Goal: Transaction & Acquisition: Subscribe to service/newsletter

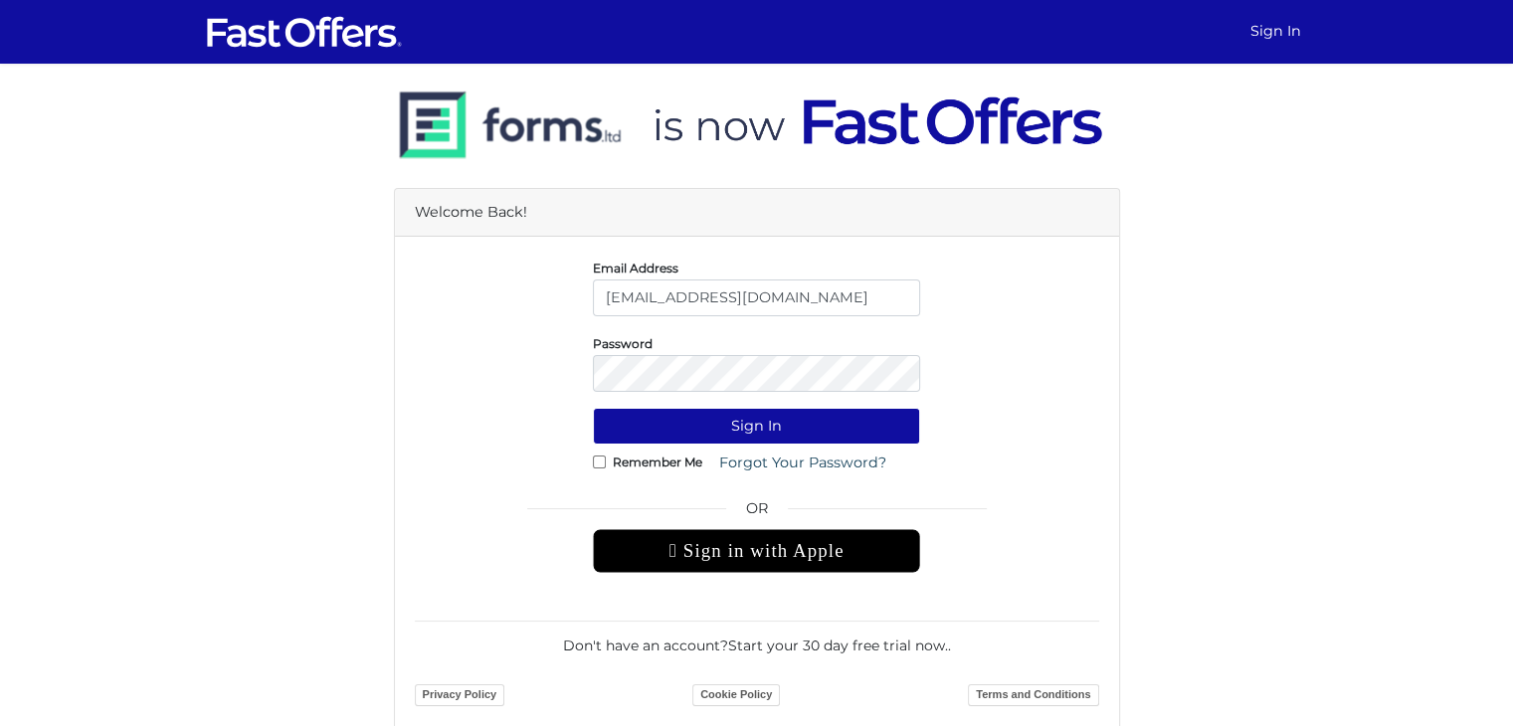
click at [593, 408] on button "Sign In" at bounding box center [756, 426] width 327 height 37
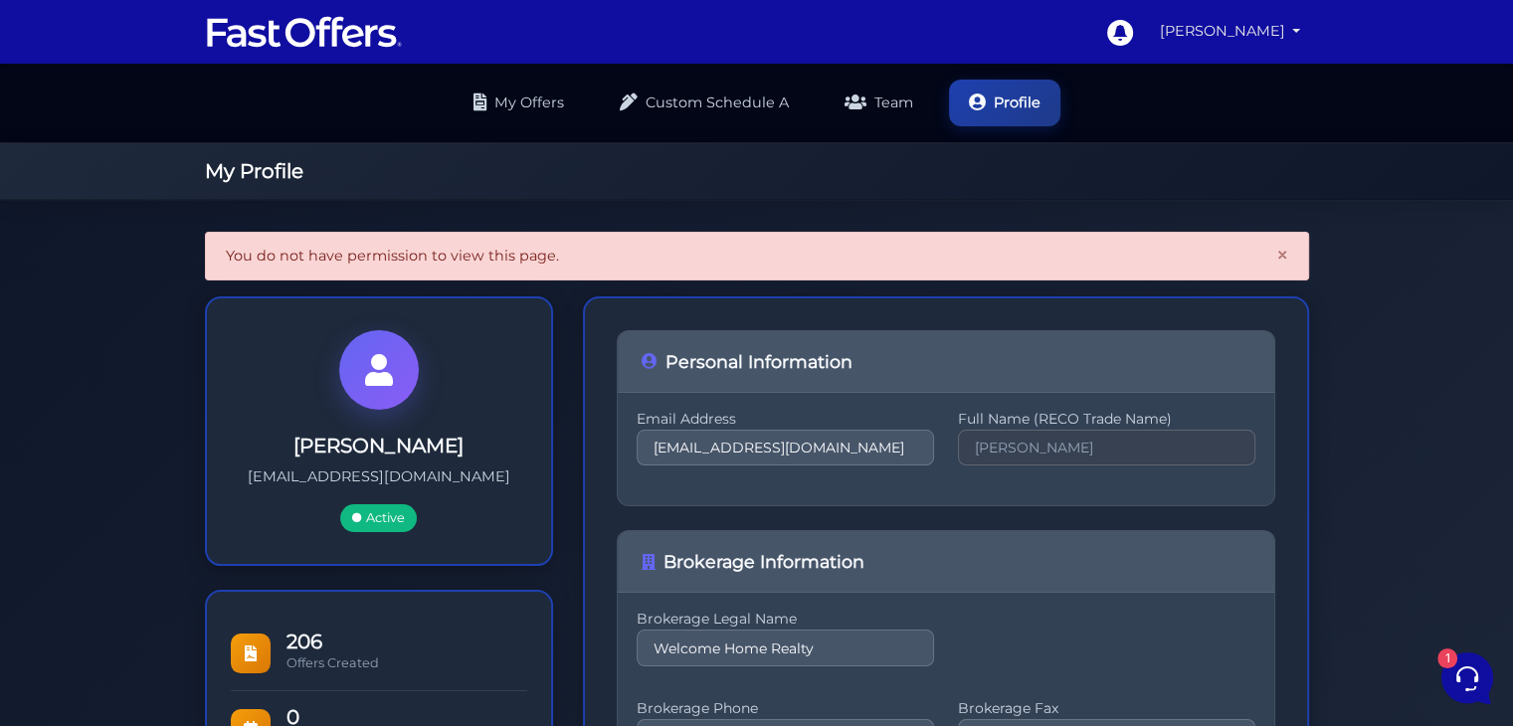
click at [1303, 24] on link "[PERSON_NAME]" at bounding box center [1230, 31] width 157 height 39
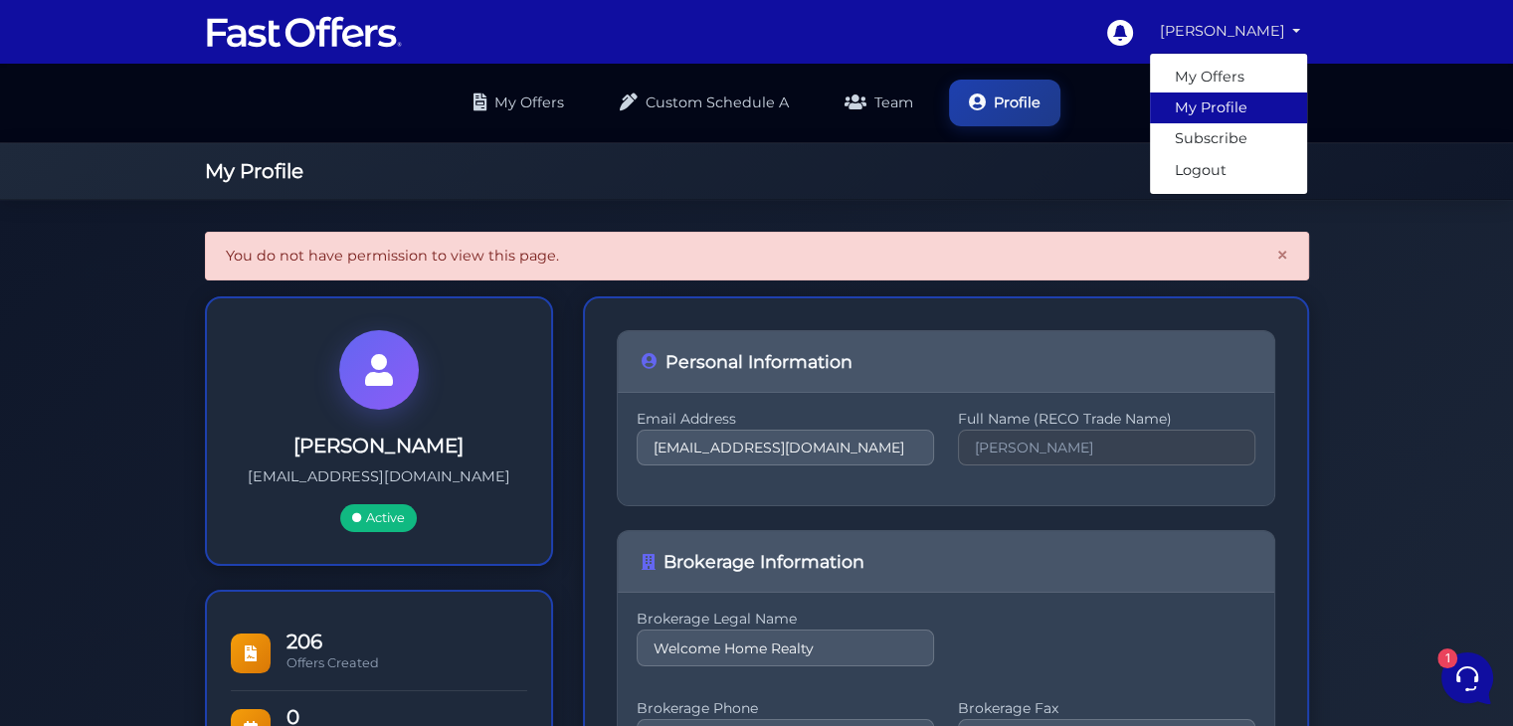
click at [1206, 111] on link "My Profile" at bounding box center [1228, 108] width 157 height 31
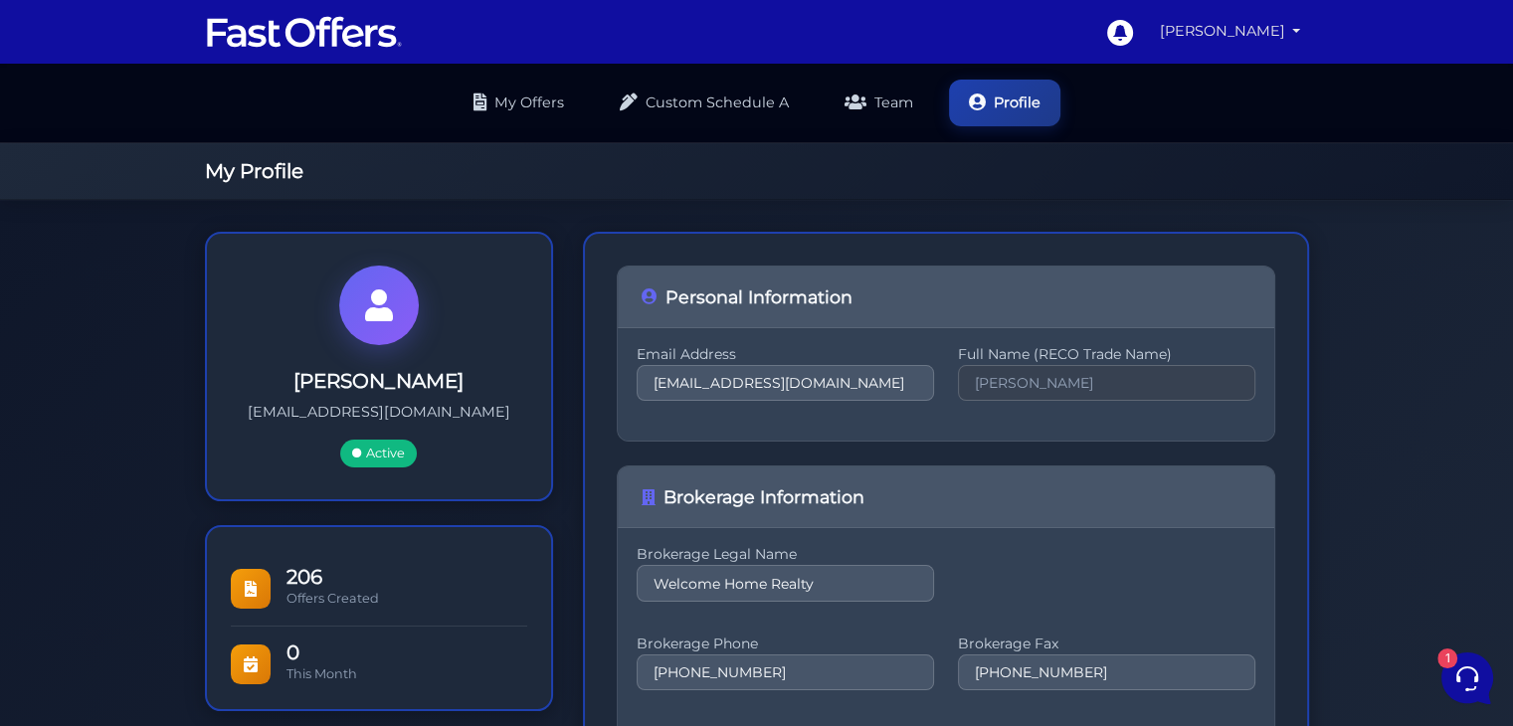
click at [1296, 28] on link "[PERSON_NAME]" at bounding box center [1230, 31] width 157 height 39
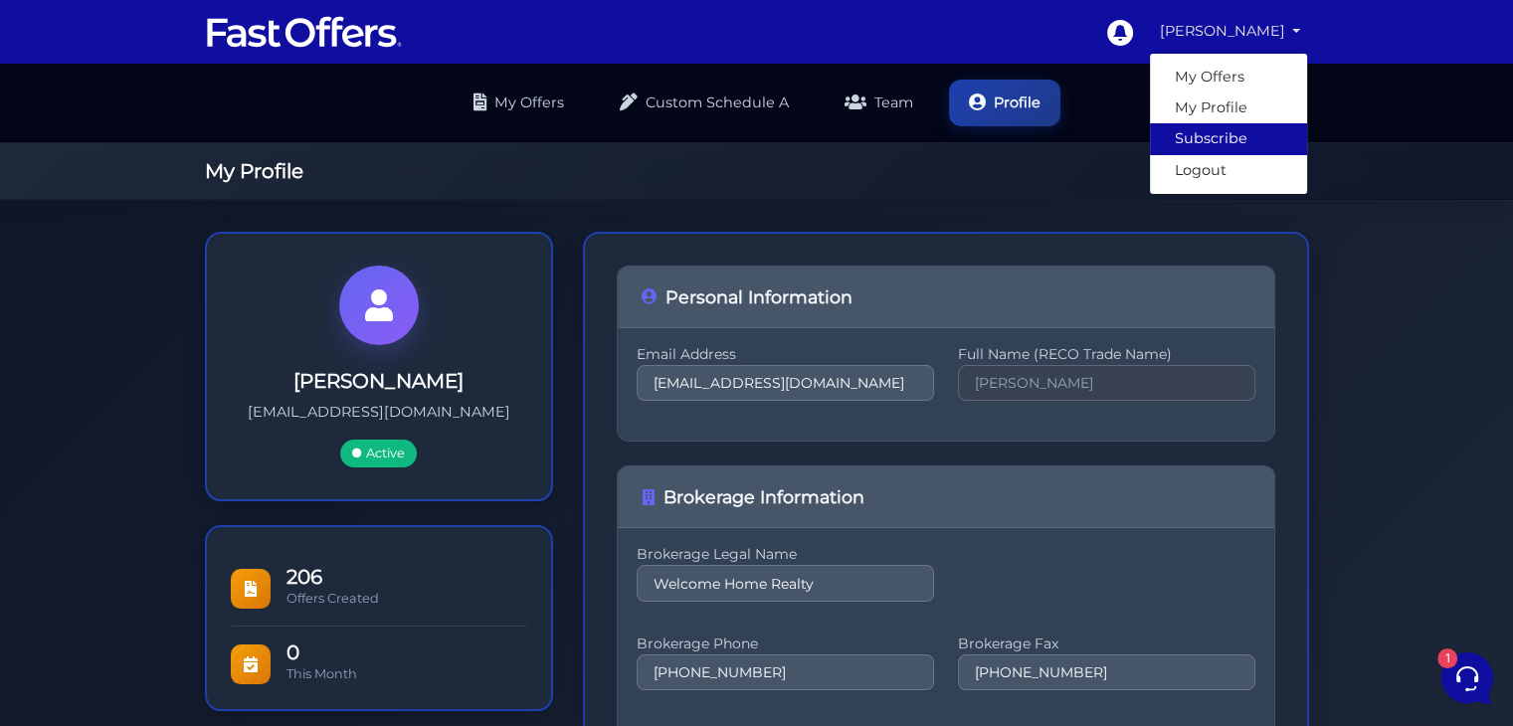
click at [1232, 129] on link "Subscribe" at bounding box center [1228, 138] width 157 height 31
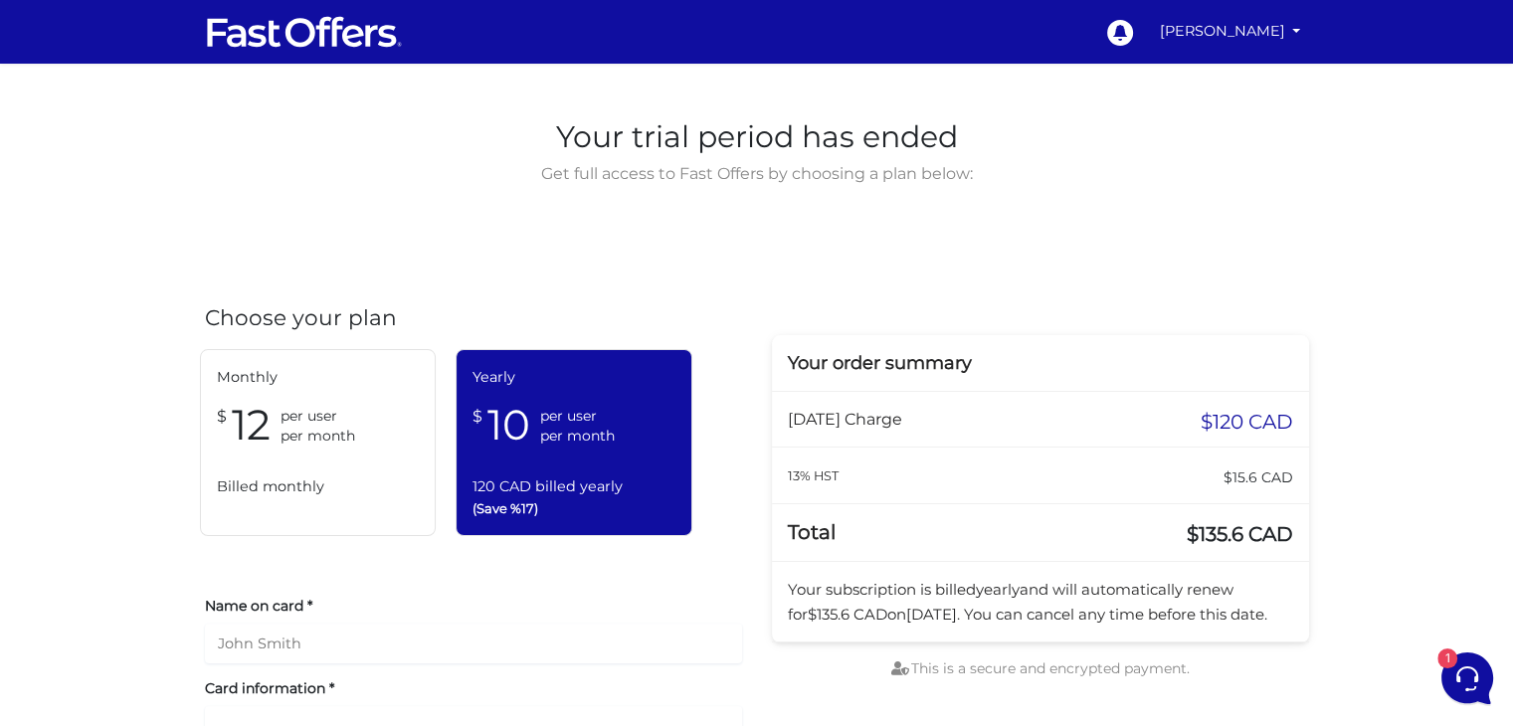
click at [370, 432] on div "$ 12 per user per month" at bounding box center [318, 425] width 203 height 53
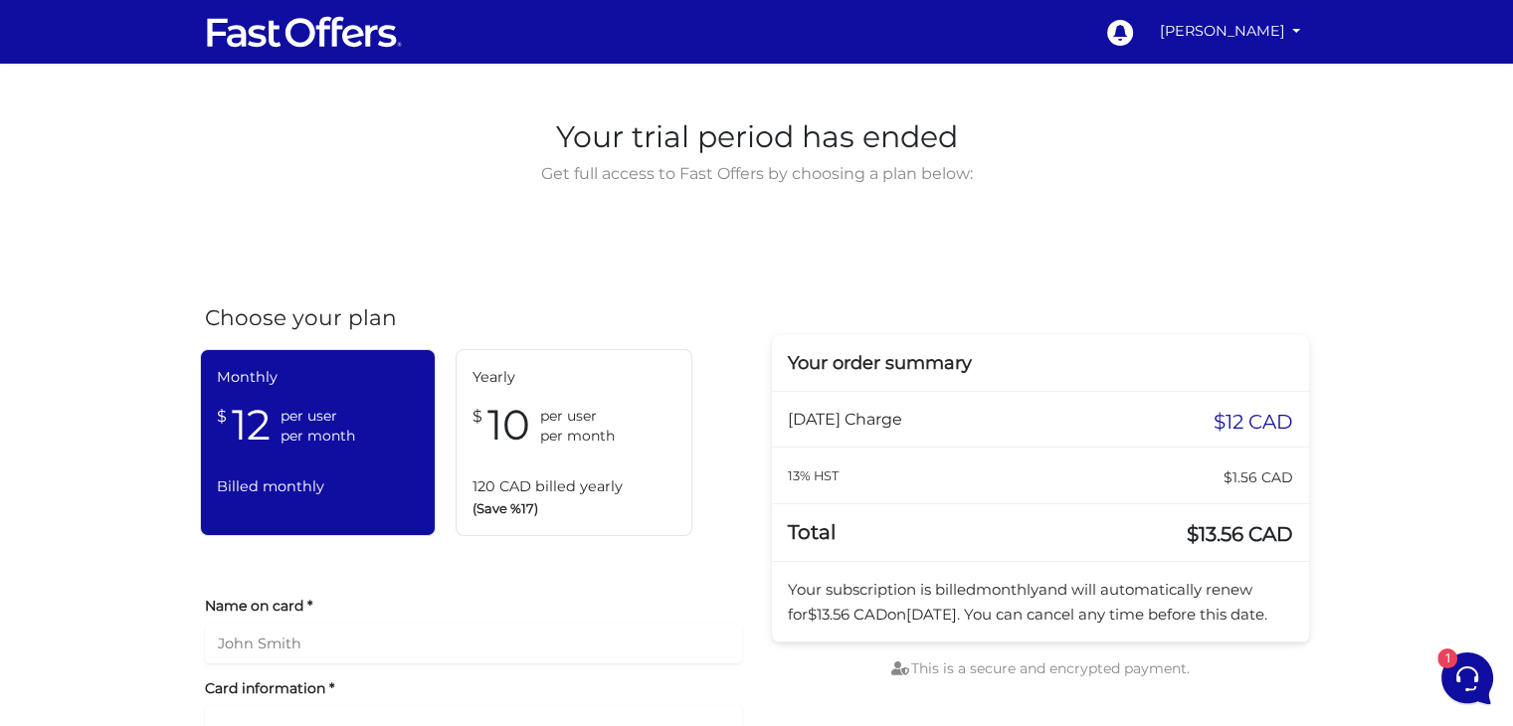
scroll to position [91, 0]
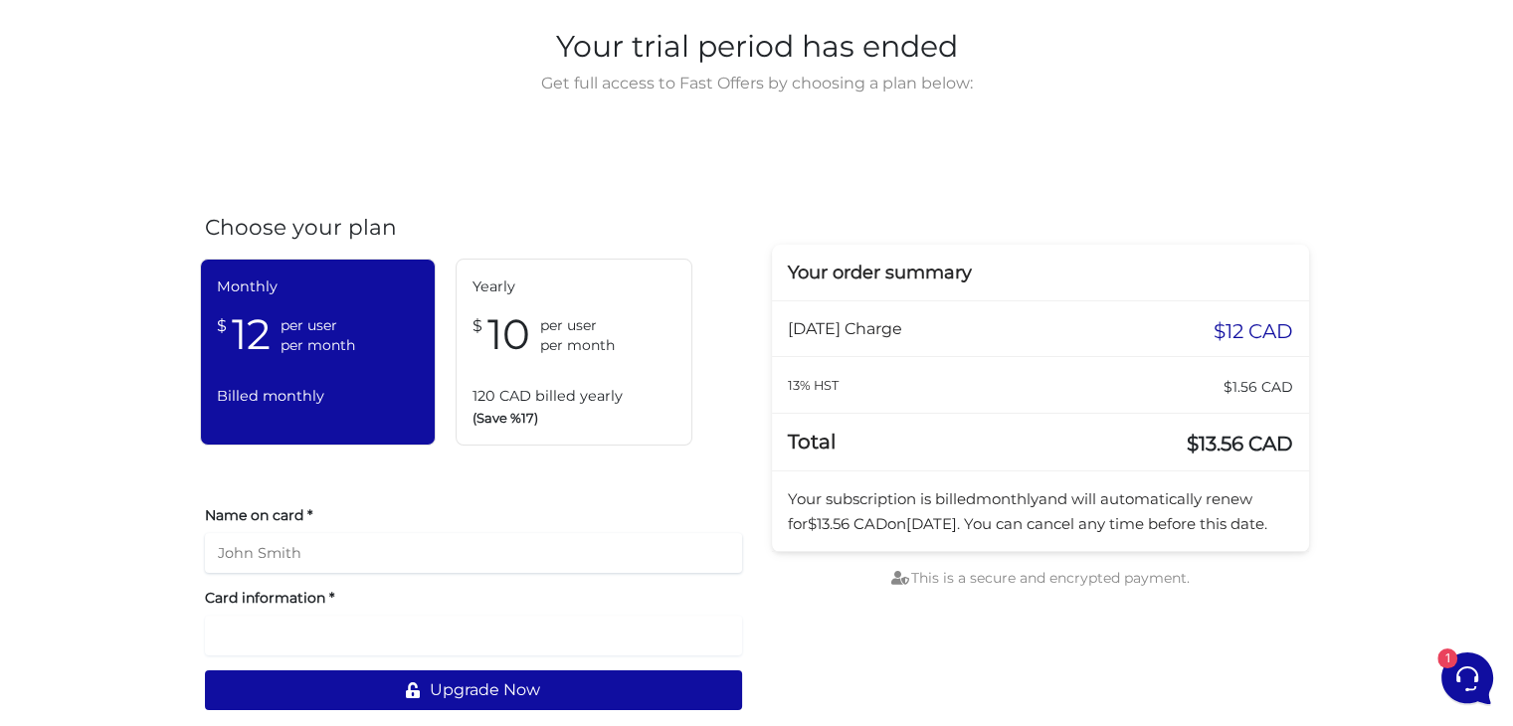
click at [402, 550] on input "text" at bounding box center [473, 553] width 537 height 40
type input "[PERSON_NAME]"
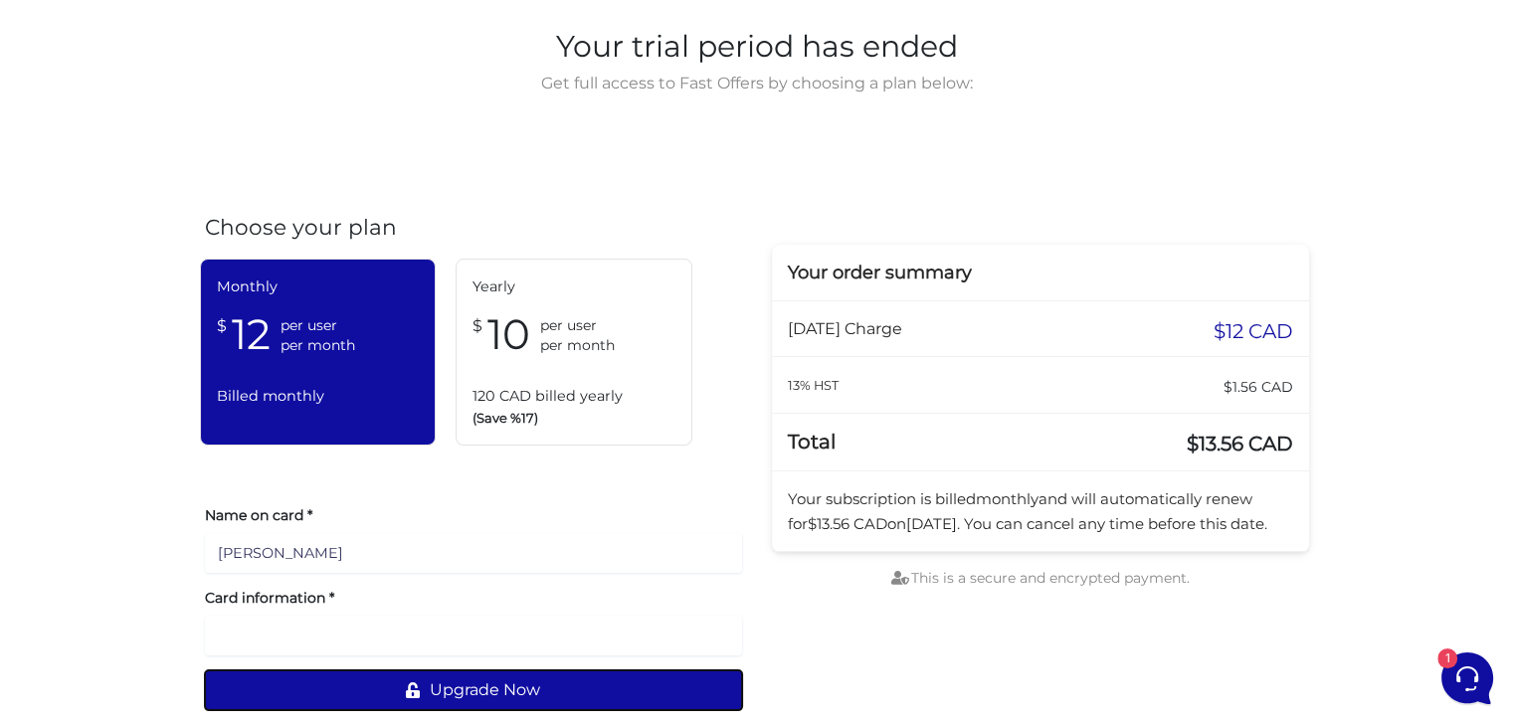
click at [460, 690] on button "Upgrade Now" at bounding box center [473, 691] width 537 height 40
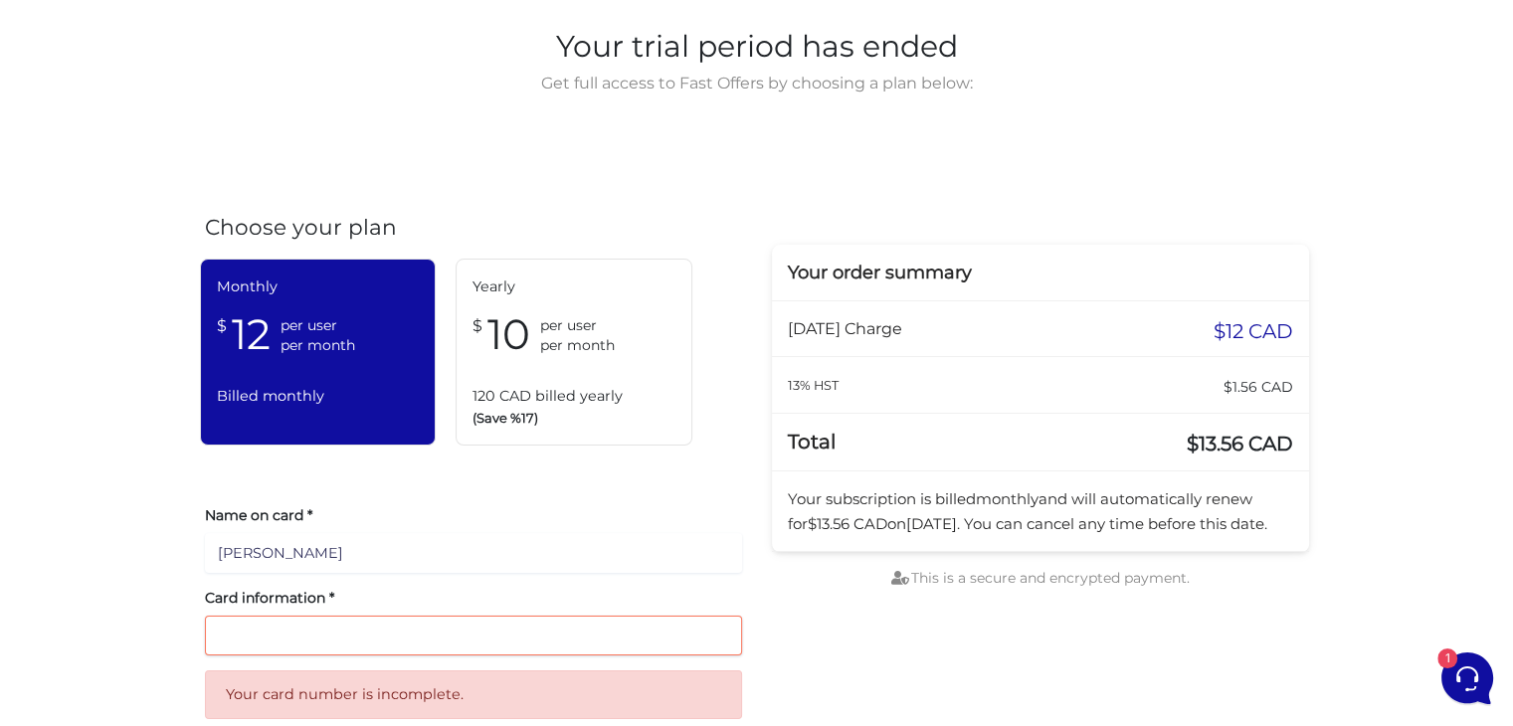
scroll to position [169, 0]
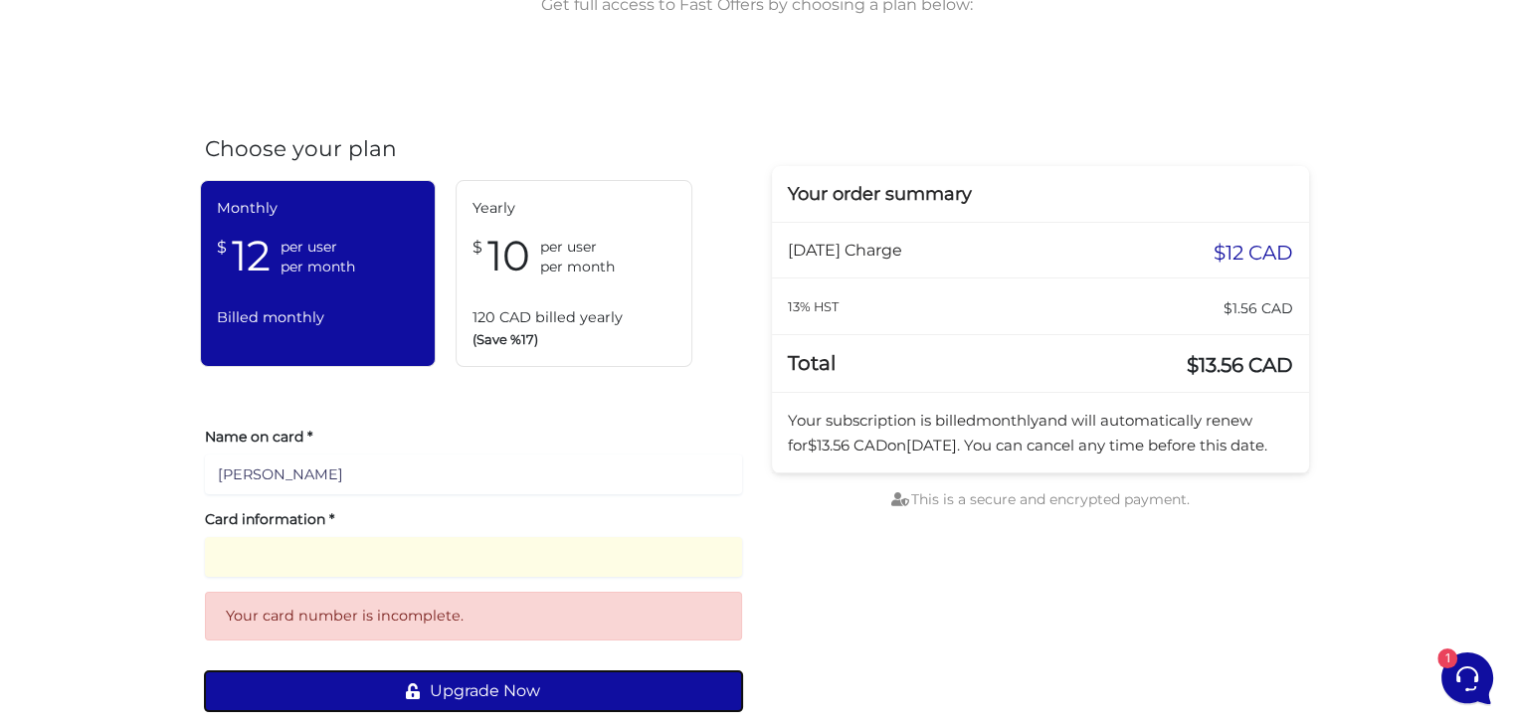
click at [489, 695] on button "Upgrade Now" at bounding box center [473, 692] width 537 height 40
click at [496, 690] on button "Upgrade Now" at bounding box center [473, 692] width 537 height 40
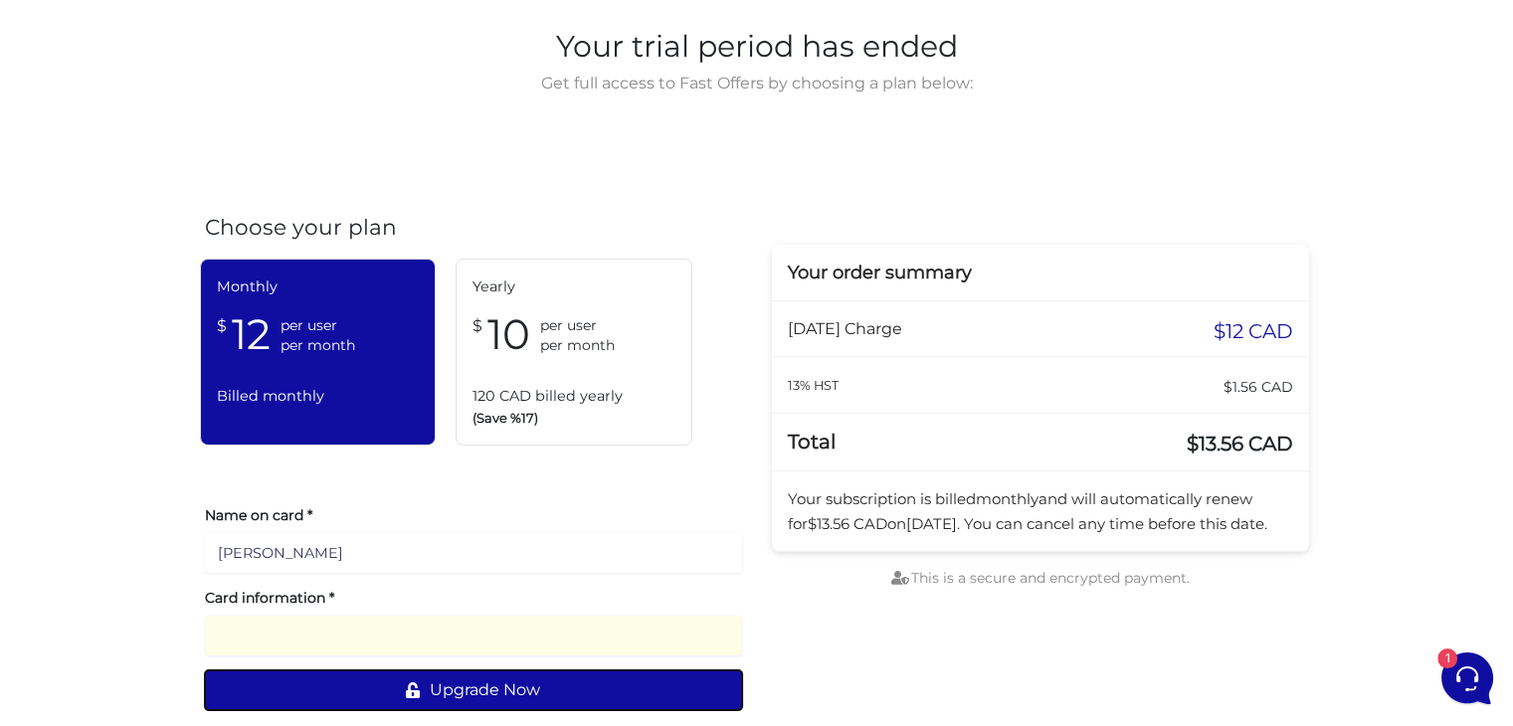
click at [555, 689] on button "Upgrade Now" at bounding box center [473, 691] width 537 height 40
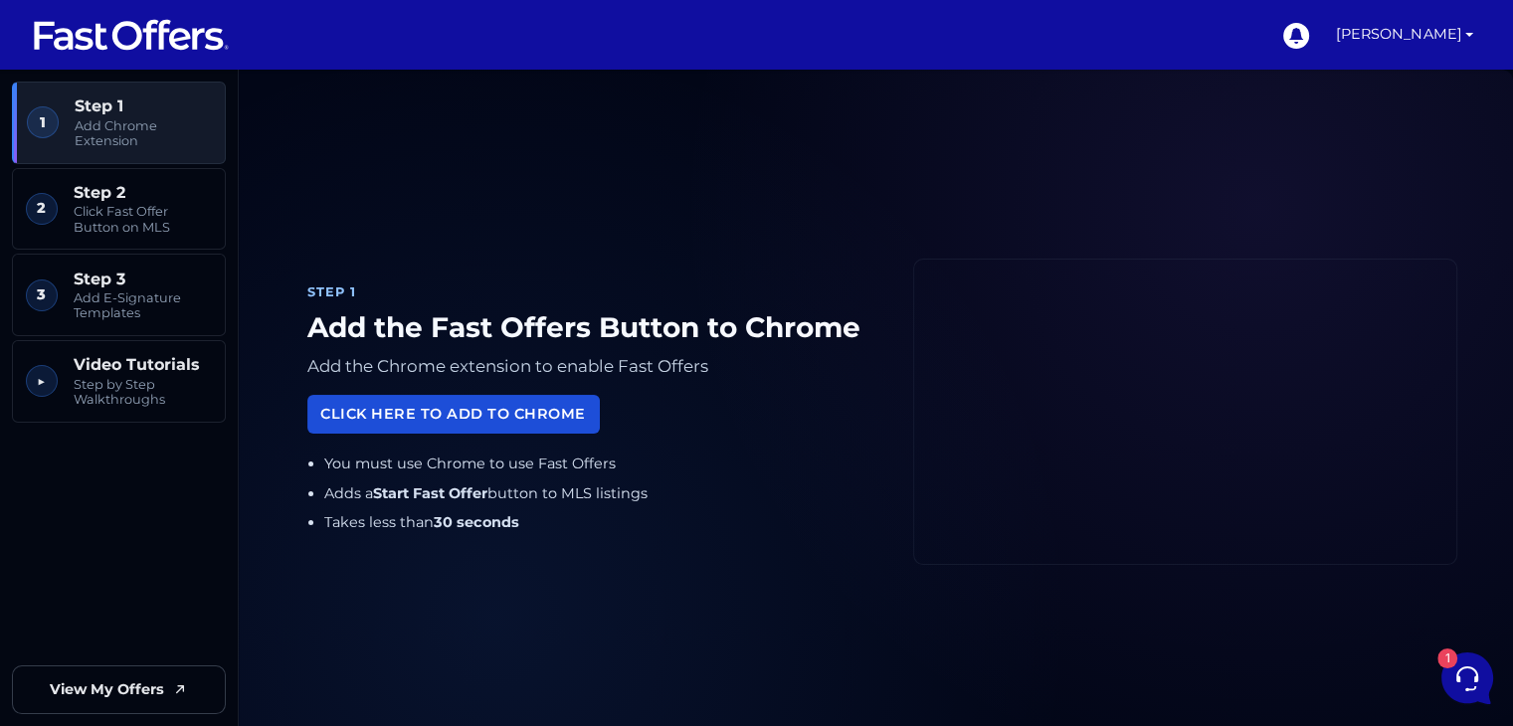
click at [552, 412] on link "Click Here to Add to Chrome" at bounding box center [453, 414] width 292 height 39
